Goal: Information Seeking & Learning: Learn about a topic

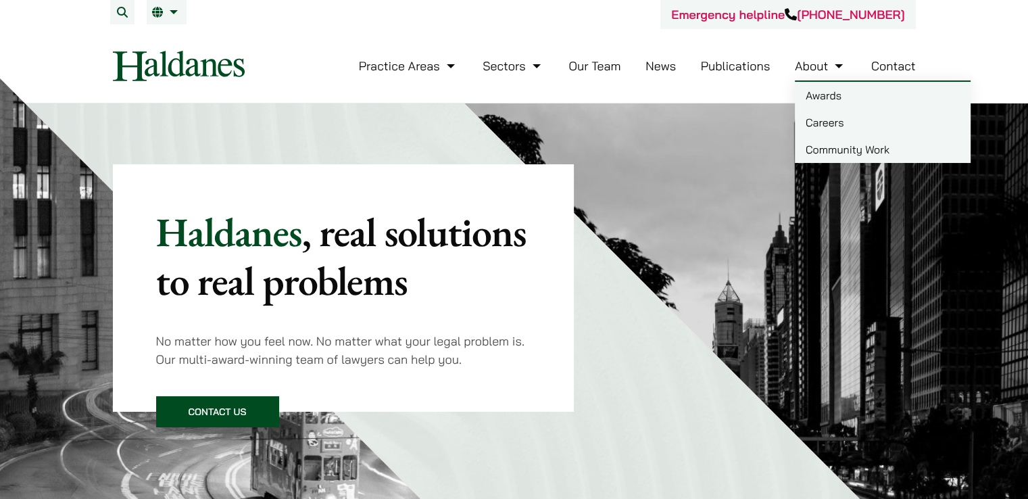
click at [827, 124] on link "Careers" at bounding box center [883, 122] width 176 height 27
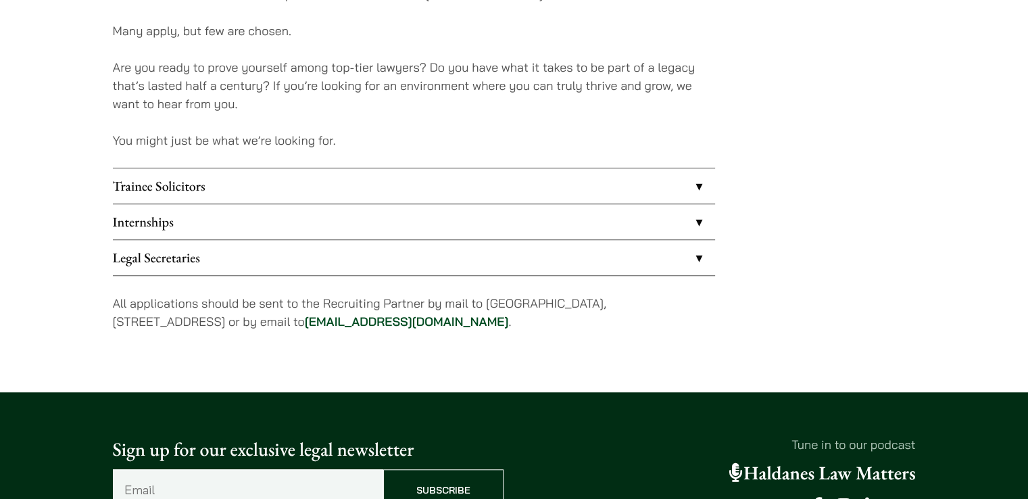
scroll to position [1095, 0]
click at [254, 180] on link "Trainee Solicitors" at bounding box center [414, 185] width 602 height 35
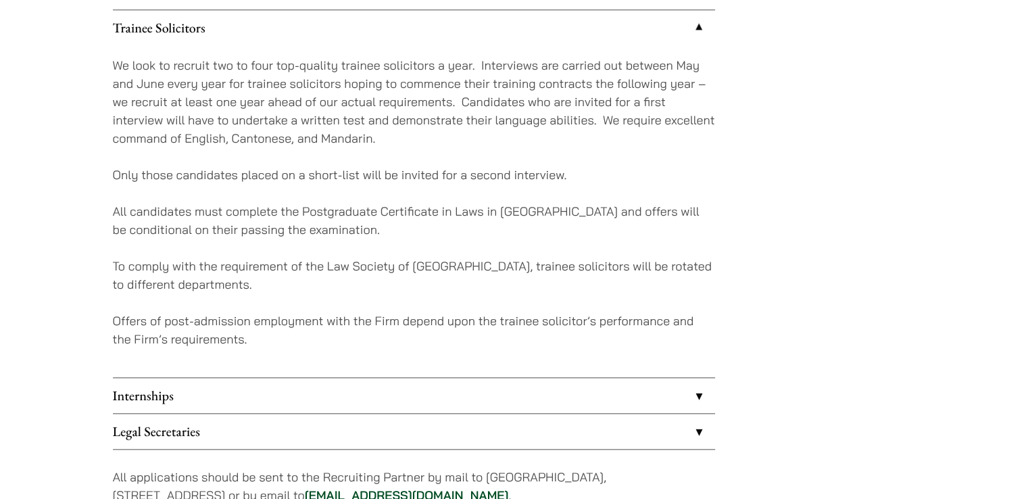
scroll to position [1254, 0]
